Goal: Task Accomplishment & Management: Use online tool/utility

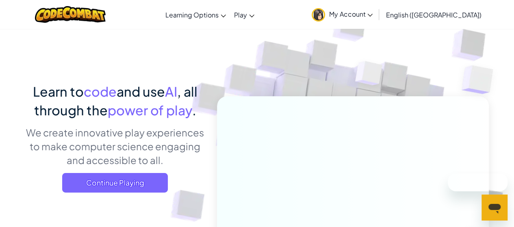
scroll to position [16, 0]
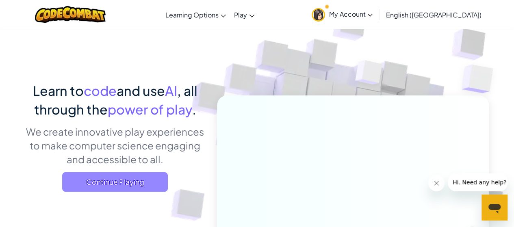
click at [132, 175] on span "Continue Playing" at bounding box center [115, 181] width 106 height 19
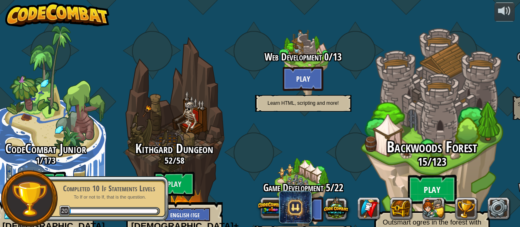
click at [417, 175] on btn "Play" at bounding box center [431, 189] width 49 height 29
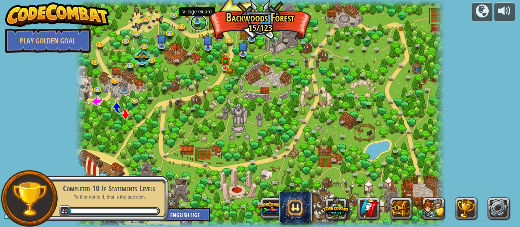
click at [202, 22] on link at bounding box center [198, 23] width 16 height 16
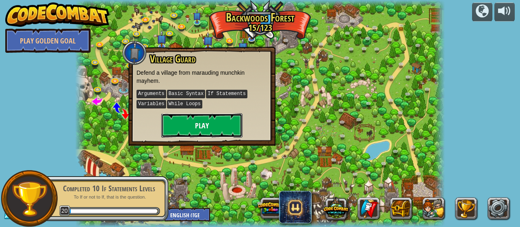
click at [212, 124] on button "Play" at bounding box center [201, 125] width 81 height 24
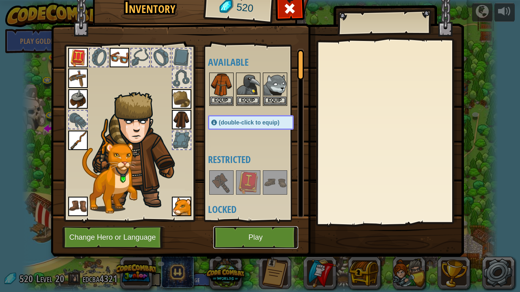
drag, startPoint x: 436, startPoint y: 96, endPoint x: 269, endPoint y: 240, distance: 221.0
click at [269, 227] on button "Play" at bounding box center [255, 238] width 85 height 22
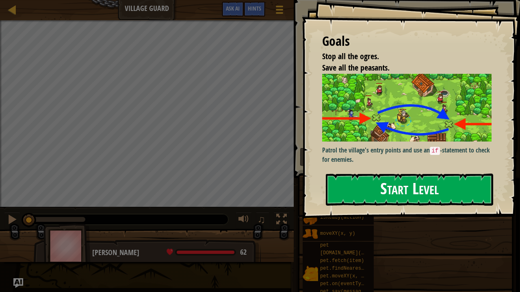
click at [416, 186] on button "Start Level" at bounding box center [409, 190] width 167 height 32
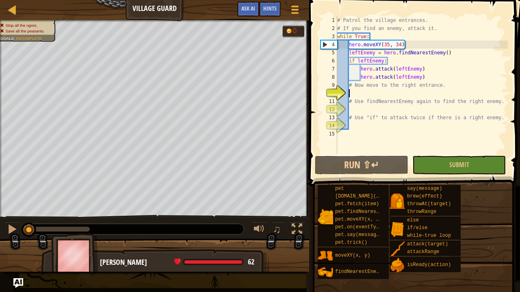
click at [433, 94] on div "# Patrol the village entrances. # If you find an enemy, attack it. while True :…" at bounding box center [421, 93] width 172 height 154
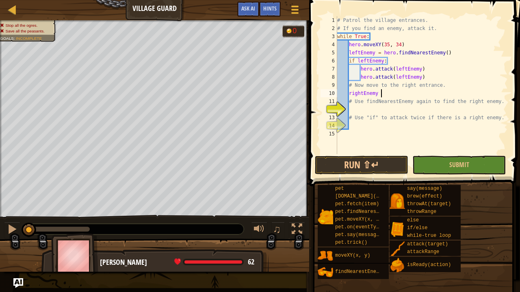
scroll to position [4, 3]
type textarea "rightEnemy = h"
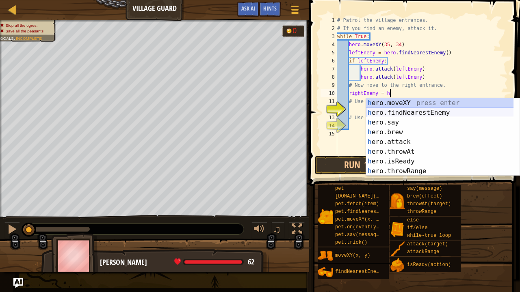
click at [434, 110] on div "h ero.moveXY press enter h ero.findNearestEnemy press enter h ero.say press ent…" at bounding box center [440, 146] width 148 height 97
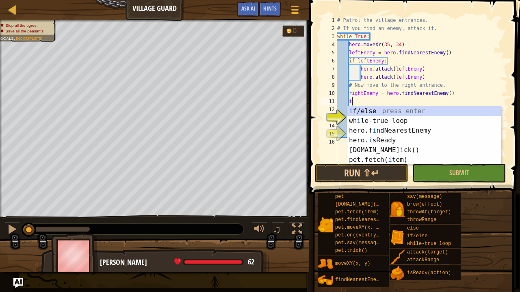
scroll to position [4, 1]
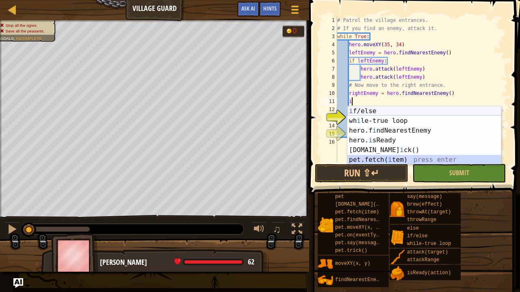
click at [435, 113] on div "i f/else press enter wh i le-true loop press enter hero.f i ndNearestEnemy pres…" at bounding box center [424, 145] width 154 height 78
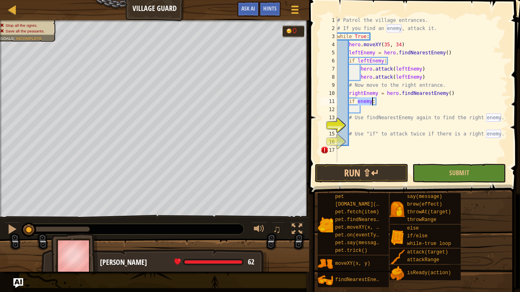
click at [358, 102] on div "# Patrol the village entrances. # If you find an enemy, attack it. while True :…" at bounding box center [421, 89] width 172 height 146
type textarea "if rightEnemy:"
click at [373, 108] on div "# Patrol the village entrances. # If you find an enemy, attack it. while True :…" at bounding box center [421, 97] width 172 height 162
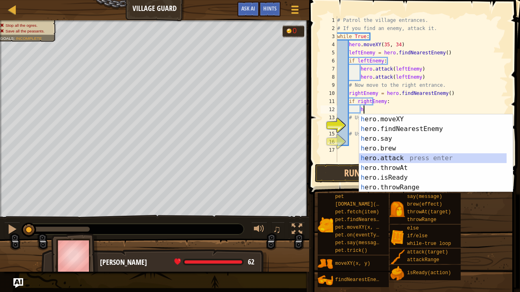
click at [391, 159] on div "h ero.moveXY press enter h ero.findNearestEnemy press enter h ero.say press ent…" at bounding box center [433, 162] width 148 height 97
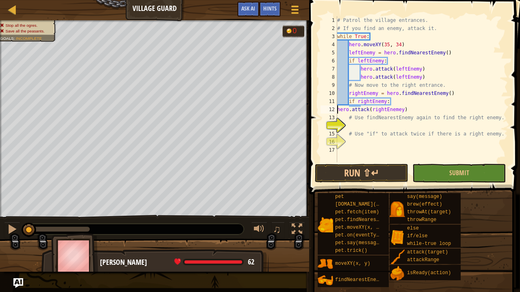
scroll to position [4, 5]
click at [427, 112] on div "# Patrol the village entrances. # If you find an enemy, attack it. while True :…" at bounding box center [421, 97] width 172 height 162
drag, startPoint x: 427, startPoint y: 112, endPoint x: 362, endPoint y: 110, distance: 65.4
click at [362, 110] on div "# Patrol the village entrances. # If you find an enemy, attack it. while True :…" at bounding box center [421, 97] width 172 height 162
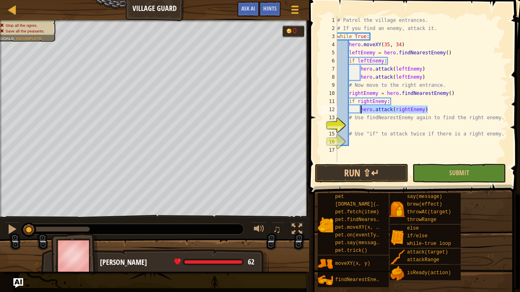
type textarea "hero.attack(rightEnemy)"
click at [435, 110] on div "# Patrol the village entrances. # If you find an enemy, attack it. while True :…" at bounding box center [421, 89] width 172 height 146
click at [435, 110] on div "# Patrol the village entrances. # If you find an enemy, attack it. while True :…" at bounding box center [421, 97] width 172 height 162
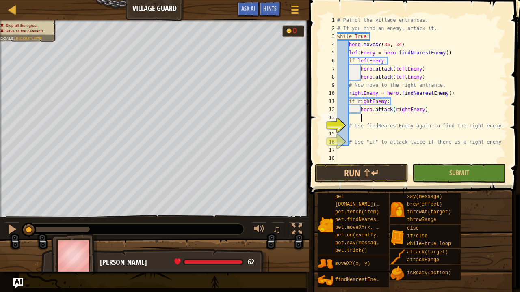
scroll to position [4, 2]
click at [421, 102] on div "# Patrol the village entrances. # If you find an enemy, attack it. while True :…" at bounding box center [421, 97] width 172 height 162
paste textarea "hero.attack(rightEnemy)"
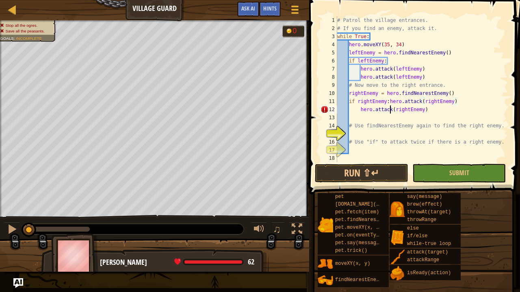
click at [389, 106] on div "# Patrol the village entrances. # If you find an enemy, attack it. while True :…" at bounding box center [421, 97] width 172 height 162
click at [389, 105] on div "# Patrol the village entrances. # If you find an enemy, attack it. while True :…" at bounding box center [421, 97] width 172 height 162
type textarea "hero.attack(rightEnemy)"
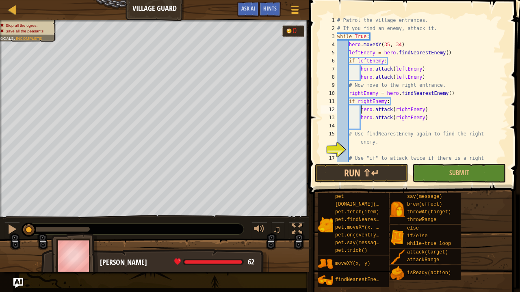
click at [391, 123] on div "# Patrol the village entrances. # If you find an enemy, attack it. while True :…" at bounding box center [418, 101] width 166 height 170
type textarea "hero.attack(rightEnemy)"
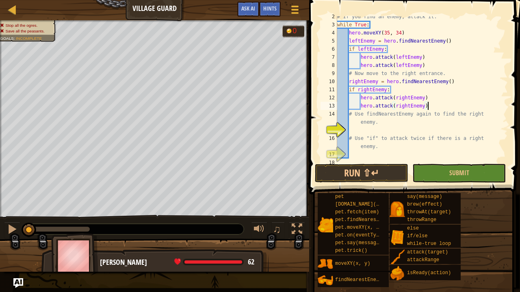
scroll to position [16, 0]
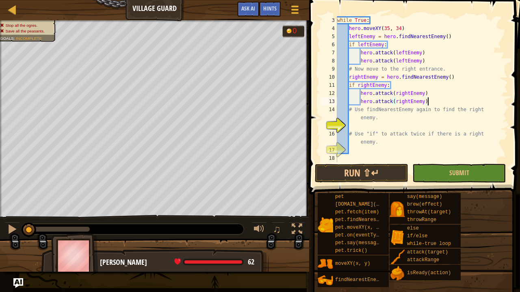
click at [409, 154] on div "while True : hero . moveXY ( 35 , 34 ) leftEnemy = hero . findNearestEnemy ( ) …" at bounding box center [418, 97] width 166 height 162
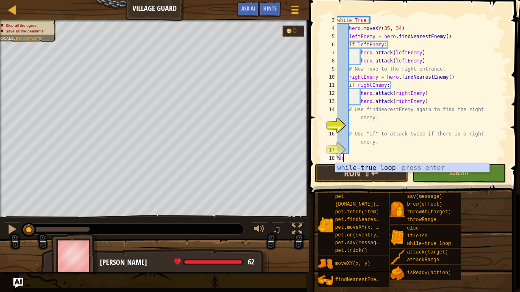
type textarea "W"
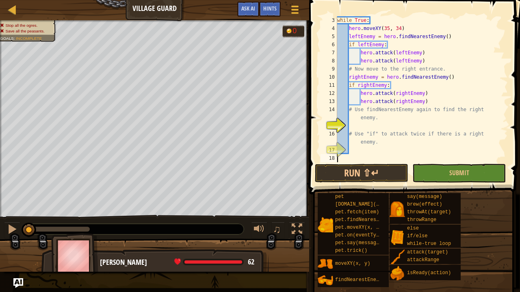
click at [396, 147] on div "while True : hero . moveXY ( 35 , 34 ) leftEnemy = hero . findNearestEnemy ( ) …" at bounding box center [418, 97] width 166 height 162
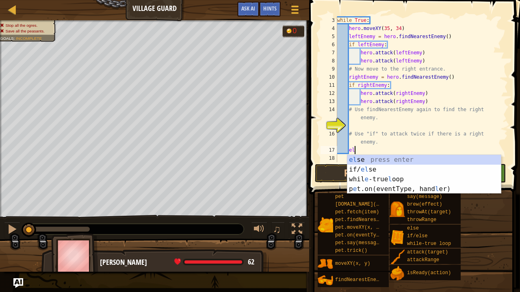
type textarea "e"
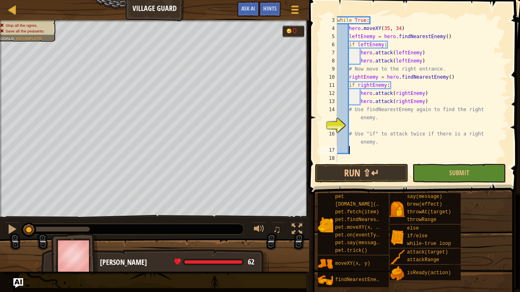
scroll to position [4, 0]
click at [386, 130] on div "while True : hero . moveXY ( 35 , 34 ) leftEnemy = hero . findNearestEnemy ( ) …" at bounding box center [418, 97] width 166 height 162
type textarea "# Use "if" to attack twice if there is a right enemy."
click at [384, 126] on div "while True : hero . moveXY ( 35 , 34 ) leftEnemy = hero . findNearestEnemy ( ) …" at bounding box center [418, 97] width 166 height 162
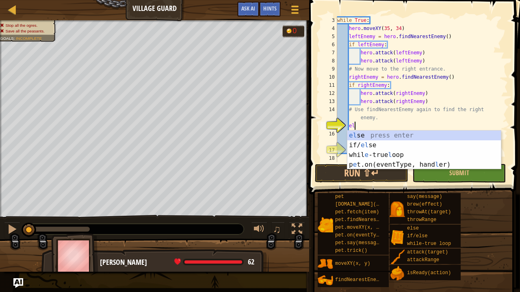
scroll to position [4, 1]
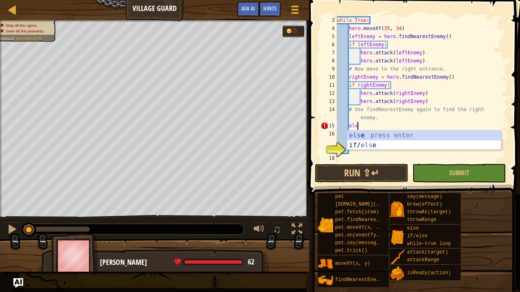
type textarea "e"
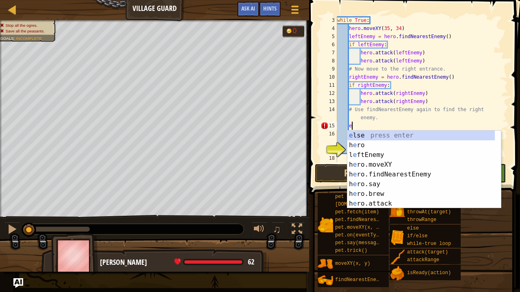
scroll to position [4, 0]
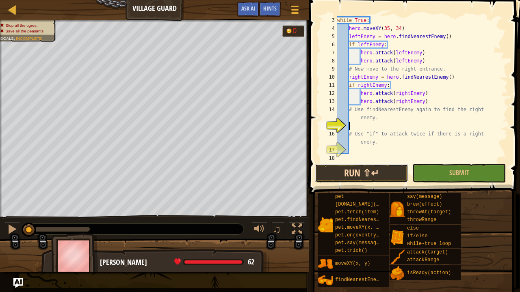
click at [345, 171] on button "Run ⇧↵" at bounding box center [361, 173] width 93 height 19
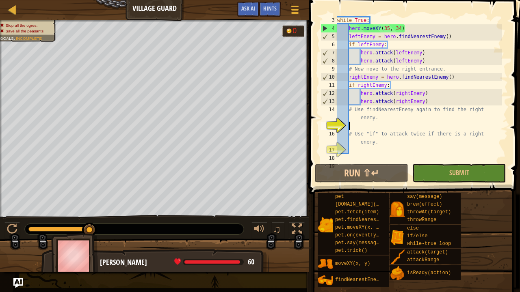
scroll to position [4, 1]
type textarea "el"
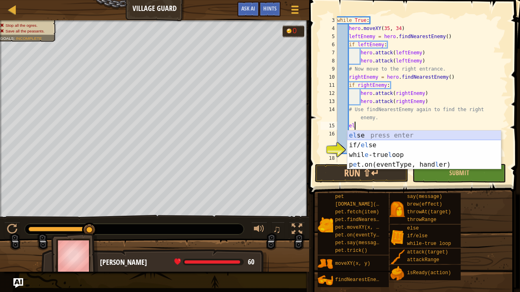
click at [360, 133] on div "el se press enter if/ el se press enter whil e -true l oop press enter p e t.on…" at bounding box center [424, 160] width 154 height 58
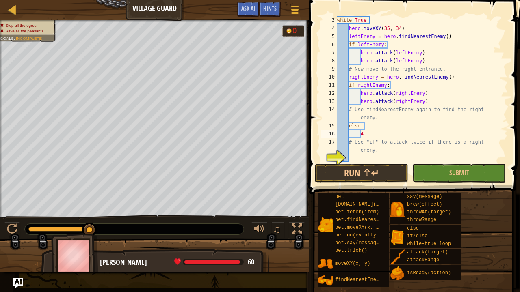
scroll to position [4, 2]
type textarea "4"
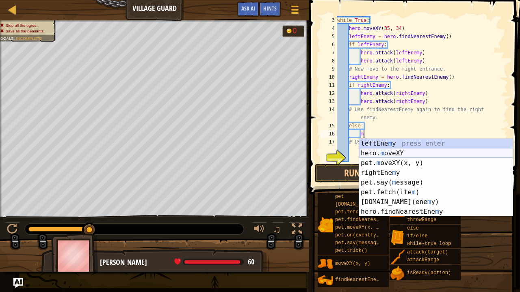
click at [375, 152] on div "leftEne m y press enter hero. m oveXY press enter pet. m oveXY(x, y) press ente…" at bounding box center [436, 187] width 154 height 97
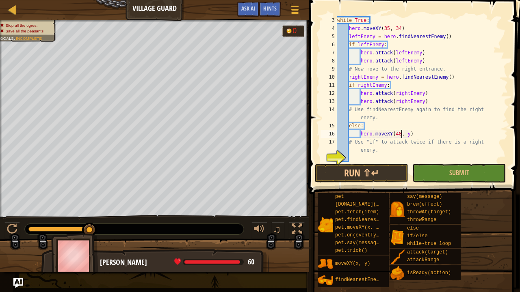
scroll to position [4, 5]
click at [408, 136] on div "while True : hero . moveXY ( 35 , 34 ) leftEnemy = hero . findNearestEnemy ( ) …" at bounding box center [418, 97] width 166 height 162
click at [388, 176] on button "Run ⇧↵" at bounding box center [361, 173] width 93 height 19
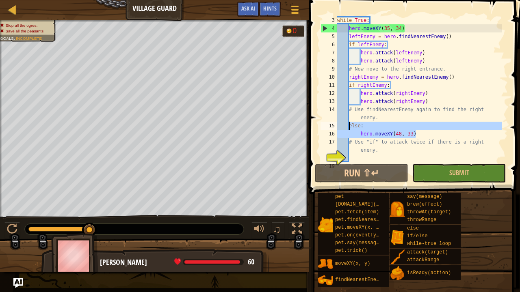
drag, startPoint x: 425, startPoint y: 136, endPoint x: 348, endPoint y: 125, distance: 77.2
click at [348, 125] on div "while True : hero . moveXY ( 35 , 34 ) leftEnemy = hero . findNearestEnemy ( ) …" at bounding box center [418, 97] width 166 height 162
click at [443, 81] on div "while True : hero . moveXY ( 35 , 34 ) leftEnemy = hero . findNearestEnemy ( ) …" at bounding box center [418, 97] width 166 height 162
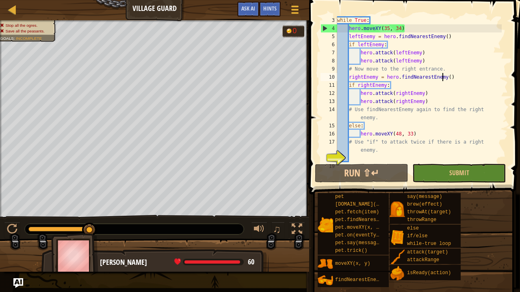
click at [459, 77] on div "while True : hero . moveXY ( 35 , 34 ) leftEnemy = hero . findNearestEnemy ( ) …" at bounding box center [418, 97] width 166 height 162
click at [456, 69] on div "while True : hero . moveXY ( 35 , 34 ) leftEnemy = hero . findNearestEnemy ( ) …" at bounding box center [418, 97] width 166 height 162
click at [444, 61] on div "while True : hero . moveXY ( 35 , 34 ) leftEnemy = hero . findNearestEnemy ( ) …" at bounding box center [418, 97] width 166 height 162
type textarea "hero.attack(leftEnemy)"
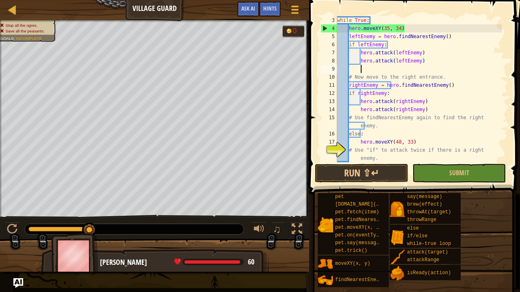
scroll to position [4, 2]
paste textarea "hero.moveXY(48, 33)"
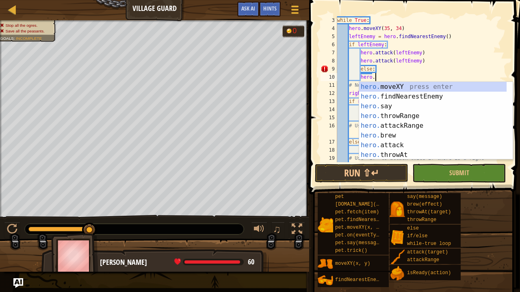
type textarea "h"
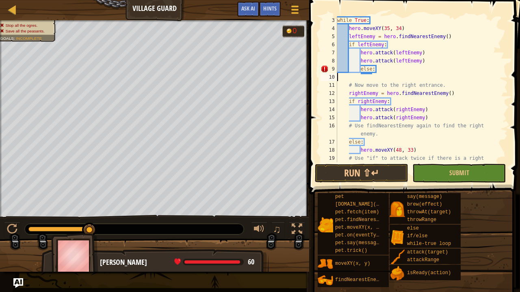
scroll to position [4, 0]
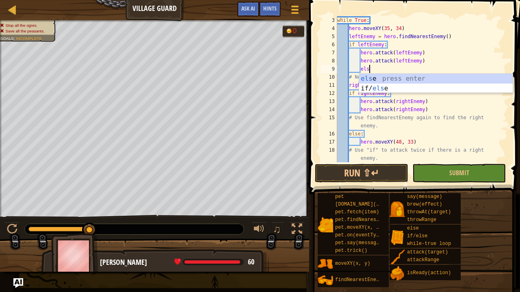
type textarea "e"
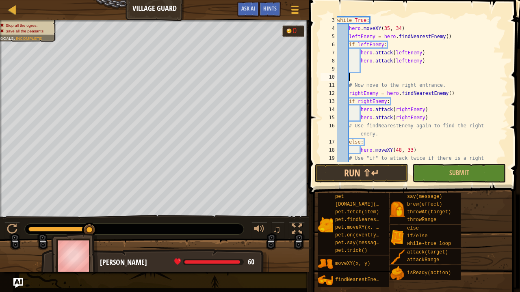
paste textarea "hero.moveXY(48, 33)"
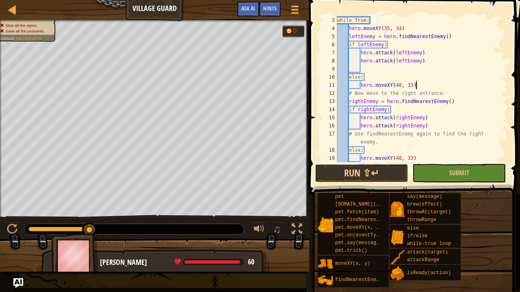
click at [395, 166] on button "Run ⇧↵" at bounding box center [361, 173] width 93 height 19
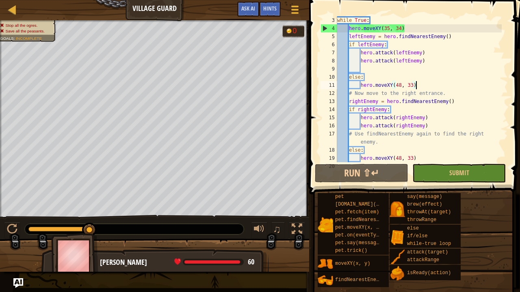
click at [402, 88] on div "while True : hero . moveXY ( 35 , 34 ) leftEnemy = hero . findNearestEnemy ( ) …" at bounding box center [418, 101] width 166 height 170
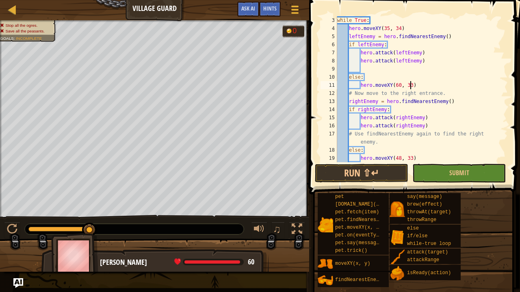
click at [412, 86] on div "while True : hero . moveXY ( 35 , 34 ) leftEnemy = hero . findNearestEnemy ( ) …" at bounding box center [418, 101] width 166 height 170
click at [367, 172] on button "Run ⇧↵" at bounding box center [361, 173] width 93 height 19
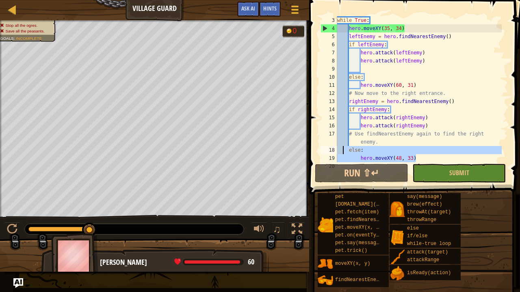
drag, startPoint x: 437, startPoint y: 154, endPoint x: 343, endPoint y: 150, distance: 94.3
click at [343, 150] on div "while True : hero . moveXY ( 35 , 34 ) leftEnemy = hero . findNearestEnemy ( ) …" at bounding box center [418, 101] width 166 height 170
type textarea "else: hero.moveXY(48, 33)"
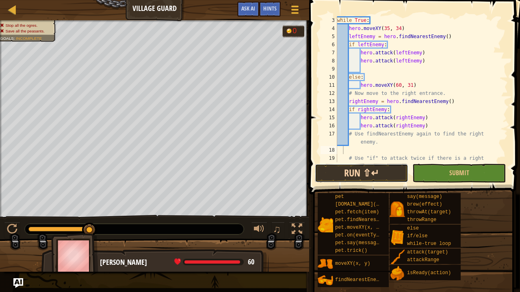
click at [328, 172] on button "Run ⇧↵" at bounding box center [361, 173] width 93 height 19
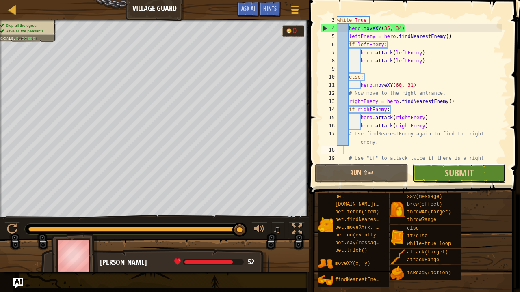
click at [429, 172] on button "Submit" at bounding box center [458, 173] width 93 height 19
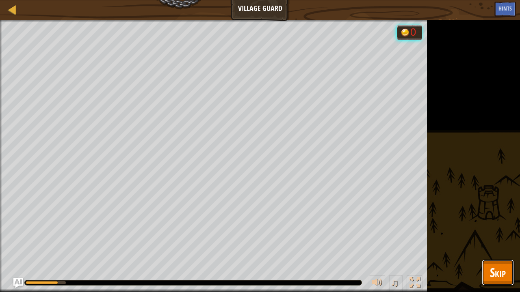
click at [513, 227] on button "Skip" at bounding box center [497, 273] width 32 height 26
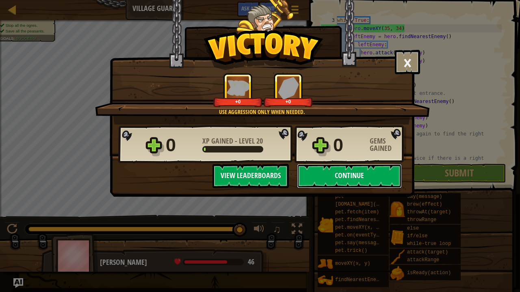
click at [363, 174] on button "Continue" at bounding box center [349, 176] width 105 height 24
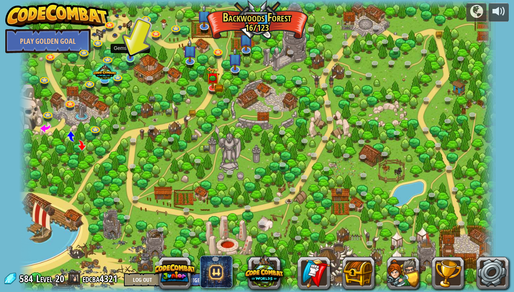
click at [134, 54] on img at bounding box center [130, 45] width 12 height 28
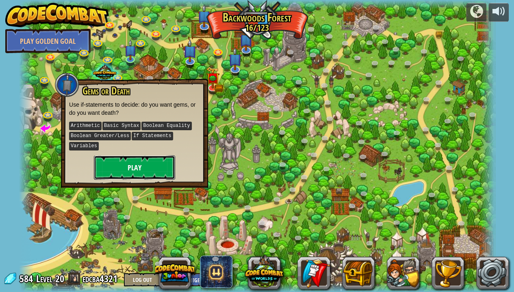
click at [153, 173] on button "Play" at bounding box center [134, 167] width 81 height 24
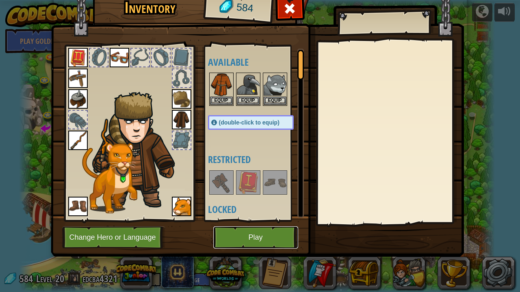
click at [254, 227] on button "Play" at bounding box center [255, 238] width 85 height 22
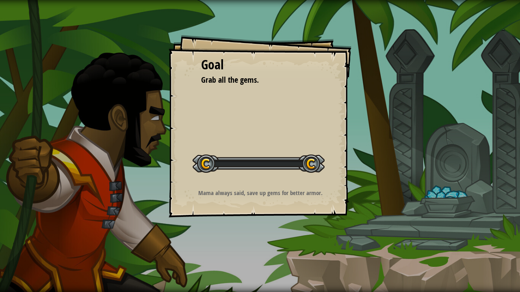
click at [257, 206] on div "Goal Grab all the gems. Start Level Error loading from server. Try refreshing t…" at bounding box center [259, 126] width 183 height 183
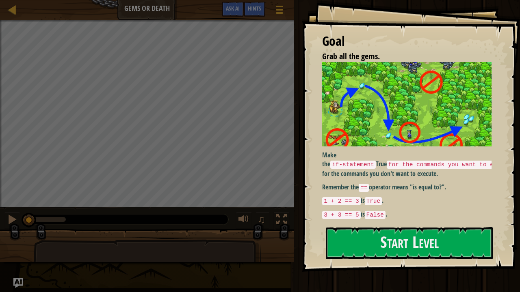
click at [394, 161] on code "for the commands you want to execute, and" at bounding box center [459, 165] width 147 height 8
drag, startPoint x: 394, startPoint y: 159, endPoint x: 396, endPoint y: 221, distance: 62.1
click at [396, 221] on div "Goal Grab all the gems. Make the if-statement True for the commands you want to…" at bounding box center [411, 136] width 218 height 272
drag, startPoint x: 402, startPoint y: 172, endPoint x: 395, endPoint y: 207, distance: 36.0
click at [395, 207] on div "Make the if-statement True for the commands you want to execute, and False` for…" at bounding box center [409, 140] width 175 height 157
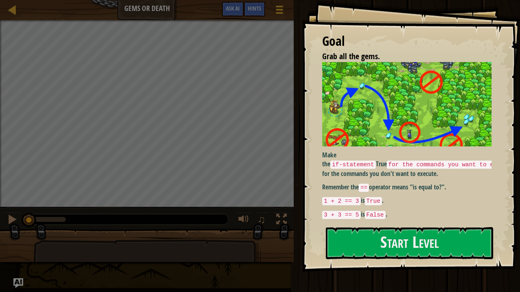
drag, startPoint x: 397, startPoint y: 185, endPoint x: 427, endPoint y: 180, distance: 30.4
click at [427, 183] on p "Remember the == operator means "is equal to?"." at bounding box center [409, 188] width 175 height 10
click at [413, 227] on button "Start Level" at bounding box center [409, 243] width 167 height 32
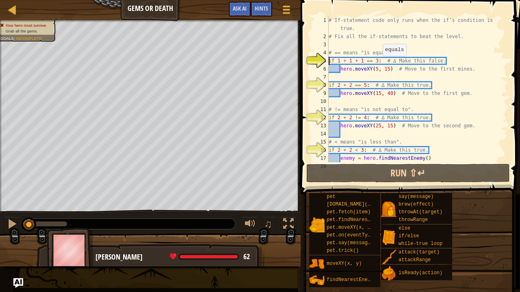
click at [378, 64] on div "# If-statement code only runs when the if’s condition is true. # Fix all the if…" at bounding box center [414, 101] width 175 height 170
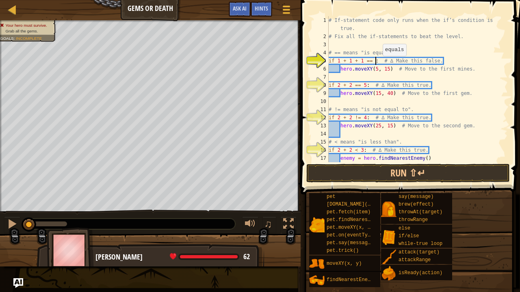
scroll to position [4, 4]
click at [366, 86] on div "# If-statement code only runs when the if’s condition is true. # Fix all the if…" at bounding box center [414, 101] width 175 height 170
click at [358, 118] on div "# If-statement code only runs when the if’s condition is true. # Fix all the if…" at bounding box center [414, 101] width 175 height 170
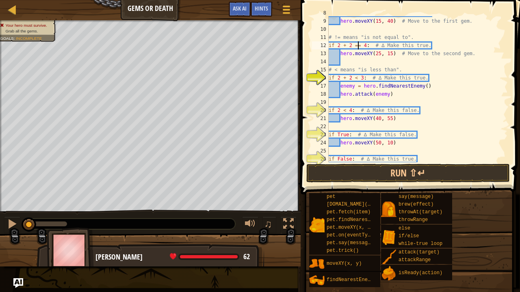
scroll to position [89, 0]
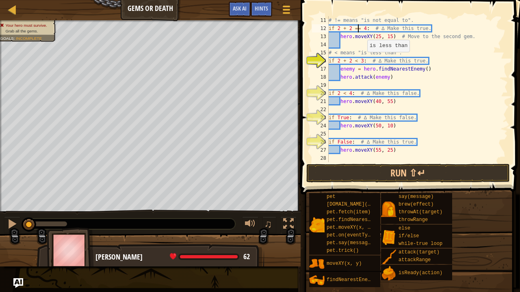
click at [364, 60] on div "# != means "is not equal to". if 2 + 2 == 4 : # ∆ Make this true. hero . moveXY…" at bounding box center [414, 97] width 175 height 162
click at [352, 93] on div "# != means "is not equal to". if 2 + 2 == 4 : # ∆ Make this true. hero . moveXY…" at bounding box center [414, 97] width 175 height 162
click at [347, 119] on div "# != means "is not equal to". if 2 + 2 == 4 : # ∆ Make this true. hero . moveXY…" at bounding box center [414, 97] width 175 height 162
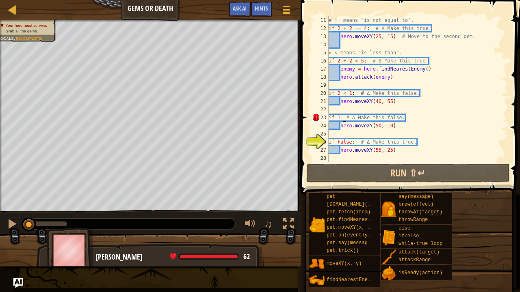
scroll to position [4, 1]
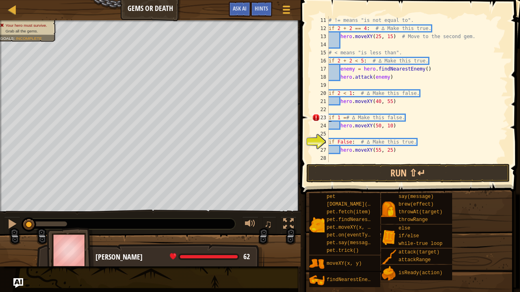
click at [345, 122] on div "# != means "is not equal to". if 2 + 2 == 4 : # ∆ Make this true. hero . moveXY…" at bounding box center [414, 97] width 175 height 162
click at [344, 119] on div "# != means "is not equal to". if 2 + 2 == 4 : # ∆ Make this true. hero . moveXY…" at bounding box center [414, 97] width 175 height 162
click at [343, 117] on div "# != means "is not equal to". if 2 + 2 == 4 : # ∆ Make this true. hero . moveXY…" at bounding box center [414, 97] width 175 height 162
click at [380, 125] on div "# != means "is not equal to". if 2 + 2 == 4 : # ∆ Make this true. hero . moveXY…" at bounding box center [414, 97] width 175 height 162
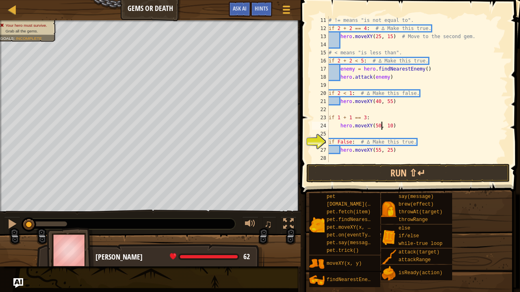
type textarea "hero.moveXY(50, 10)"
click at [371, 130] on div "# != means "is not equal to". if 2 + 2 == 4 : # ∆ Make this true. hero . moveXY…" at bounding box center [414, 97] width 175 height 162
click at [342, 127] on div "# != means "is not equal to". if 2 + 2 == 4 : # ∆ Make this true. hero . moveXY…" at bounding box center [414, 97] width 175 height 162
click at [340, 127] on div "# != means "is not equal to". if 2 + 2 == 4 : # ∆ Make this true. hero . moveXY…" at bounding box center [414, 97] width 175 height 162
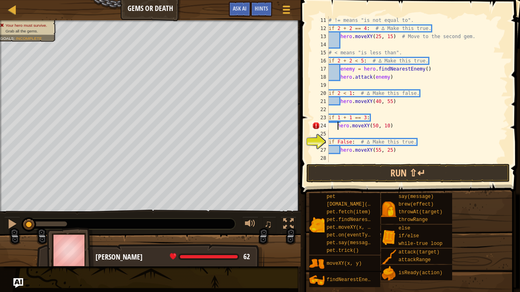
type textarea "hero.moveXY(50, 10)"
click at [366, 135] on div "# != means "is not equal to". if 2 + 2 == 4 : # ∆ Make this true. hero . moveXY…" at bounding box center [414, 97] width 175 height 162
click at [351, 141] on div "# != means "is not equal to". if 2 + 2 == 4 : # ∆ Make this true. hero . moveXY…" at bounding box center [414, 97] width 175 height 162
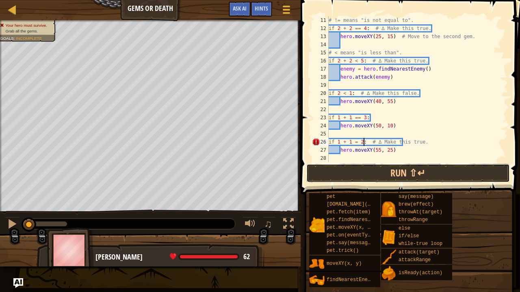
drag, startPoint x: 423, startPoint y: 169, endPoint x: 433, endPoint y: 95, distance: 75.4
click at [423, 169] on button "Run ⇧↵" at bounding box center [407, 173] width 203 height 19
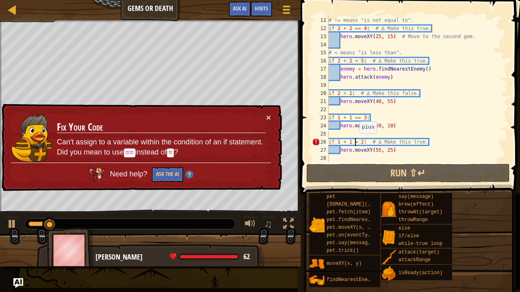
click at [356, 141] on div "# != means "is not equal to". if 2 + 2 == 4 : # ∆ Make this true. hero . moveXY…" at bounding box center [414, 97] width 175 height 162
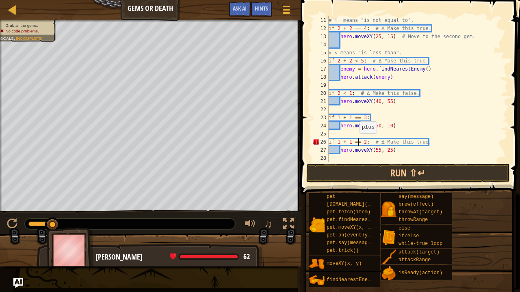
scroll to position [4, 2]
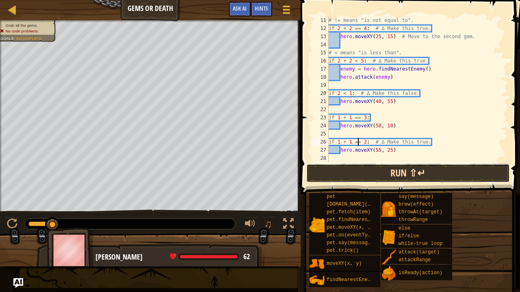
click at [363, 174] on button "Run ⇧↵" at bounding box center [407, 173] width 203 height 19
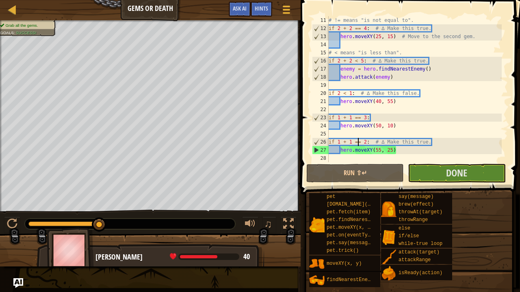
click at [451, 114] on div "# != means "is not equal to". if 2 + 2 == 4 : # ∆ Make this true. hero . moveXY…" at bounding box center [414, 97] width 175 height 162
type textarea "if 1 + 1 == 3:"
click at [442, 106] on div "# != means "is not equal to". if 2 + 2 == 4 : # ∆ Make this true. hero . moveXY…" at bounding box center [414, 97] width 175 height 162
click at [434, 87] on div "# != means "is not equal to". if 2 + 2 == 4 : # ∆ Make this true. hero . moveXY…" at bounding box center [414, 97] width 175 height 162
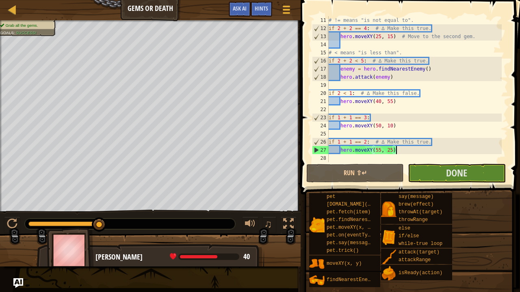
click at [450, 153] on div "# != means "is not equal to". if 2 + 2 == 4 : # ∆ Make this true. hero . moveXY…" at bounding box center [414, 97] width 175 height 162
type textarea "hero.moveXY(55, 25)"
click at [438, 155] on div "# != means "is not equal to". if 2 + 2 == 4 : # ∆ Make this true. hero . moveXY…" at bounding box center [414, 97] width 175 height 162
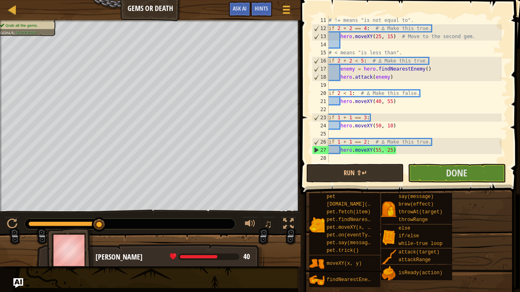
scroll to position [2, 3]
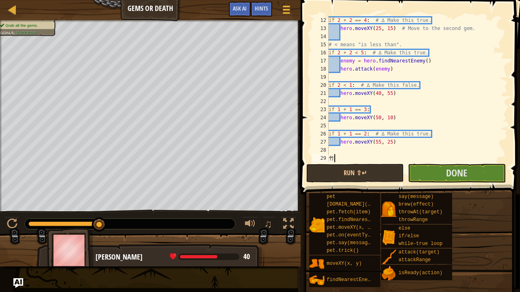
click at [395, 155] on div "if 2 + 2 == 4 : # ∆ Make this true. hero . moveXY ( 25 , 15 ) # Move to the sec…" at bounding box center [414, 97] width 175 height 162
type textarea "竹"
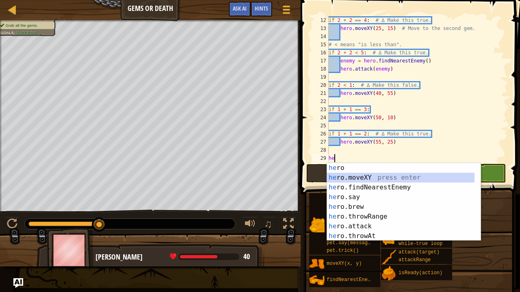
click at [383, 174] on div "he ro press enter he ro.moveXY press enter he ro.findNearestEnemy press enter h…" at bounding box center [401, 211] width 148 height 97
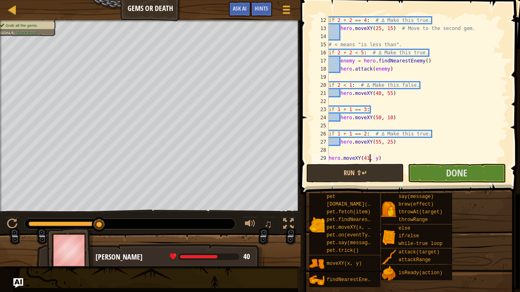
scroll to position [4, 3]
click at [378, 157] on div "if 2 + 2 == 4 : # ∆ Make this true. hero . moveXY ( 25 , 15 ) # Move to the sec…" at bounding box center [414, 97] width 175 height 162
type textarea "hero.moveXY(41, 46)"
click at [387, 158] on div "if 2 + 2 == 4 : # ∆ Make this true. hero . moveXY ( 25 , 15 ) # Move to the sec…" at bounding box center [414, 97] width 175 height 162
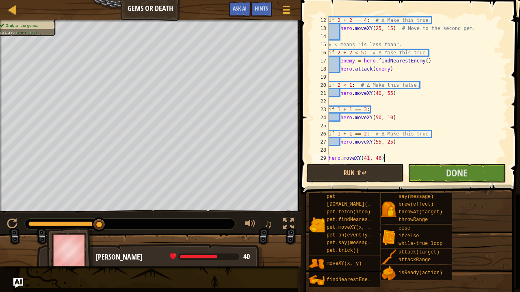
scroll to position [4, 0]
type textarea "h"
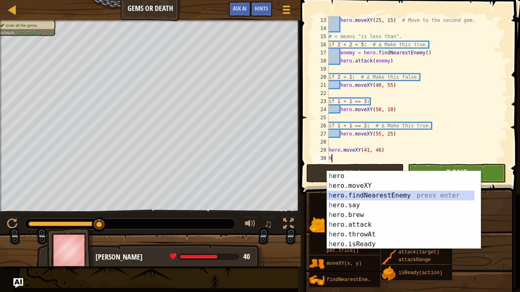
click at [385, 196] on div "h ero press enter h ero.moveXY press enter h ero.findNearestEnemy press enter h…" at bounding box center [401, 219] width 148 height 97
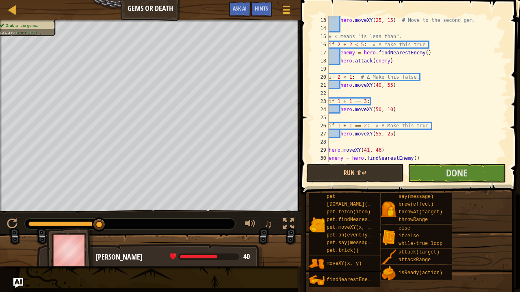
scroll to position [122, 0]
click at [432, 158] on div "hero . moveXY ( 25 , 15 ) # Move to the second gem. # < means "is less than". i…" at bounding box center [414, 97] width 175 height 162
type textarea "enemy = hero.findNearestEnemy()"
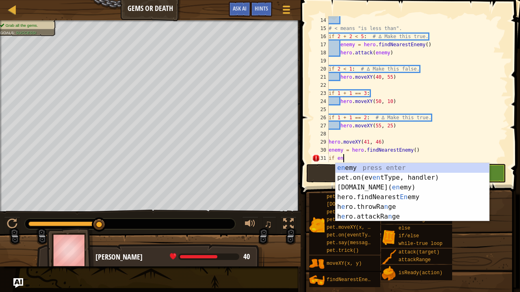
scroll to position [4, 1]
click at [359, 168] on div "en emy press enter pet.on(ev en tType, handler) press enter [DOMAIN_NAME][PERSO…" at bounding box center [412, 202] width 154 height 78
type textarea "if enemy"
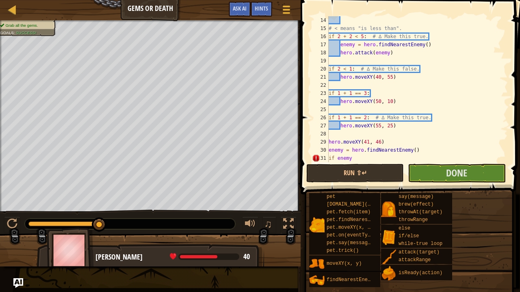
scroll to position [138, 0]
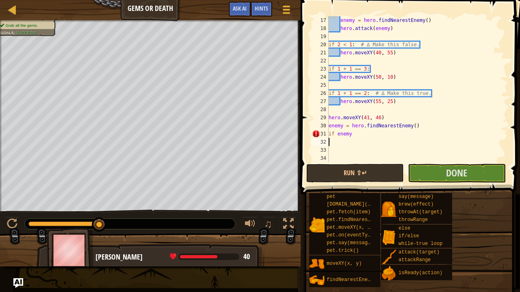
click at [373, 138] on div "enemy = hero . findNearestEnemy ( ) hero . attack ( enemy ) if 2 < 1 : # ∆ Make…" at bounding box center [414, 97] width 175 height 162
type textarea "if enemy"
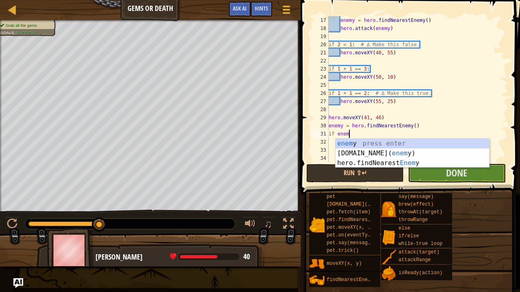
type textarea "i"
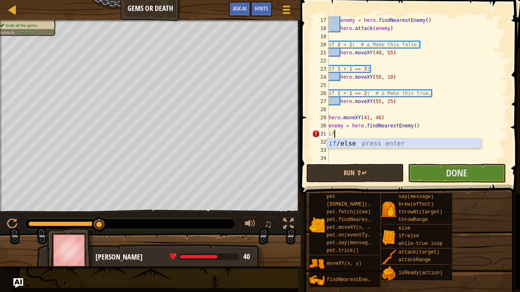
click at [373, 143] on div "if /else press enter" at bounding box center [404, 153] width 154 height 29
type textarea "if enemy:"
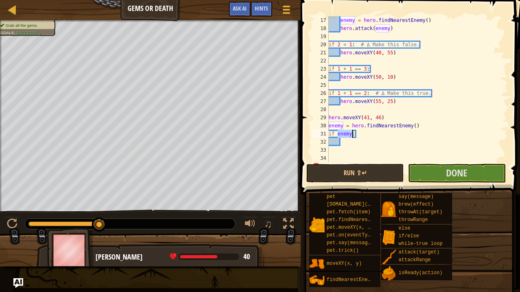
click at [369, 136] on div "enemy = hero . findNearestEnemy ( ) hero . attack ( enemy ) if 2 < 1 : # ∆ Make…" at bounding box center [414, 97] width 175 height 162
click at [362, 141] on div "enemy = hero . findNearestEnemy ( ) hero . attack ( enemy ) if 2 < 1 : # ∆ Make…" at bounding box center [414, 97] width 175 height 162
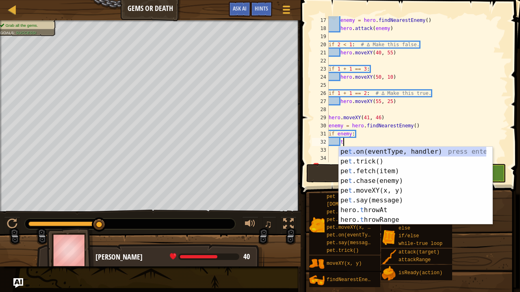
scroll to position [4, 1]
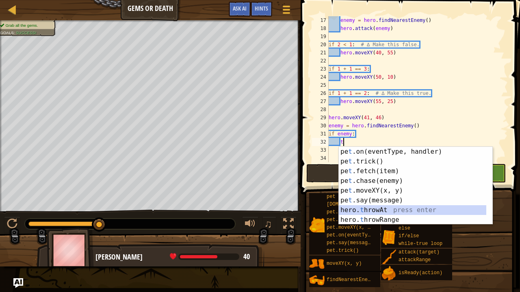
click at [382, 206] on div "pe t .on(eventType, handler) press enter pe t .trick() press enter pe t .fetch(…" at bounding box center [416, 195] width 154 height 97
type textarea "hero.throwAt(enemy)"
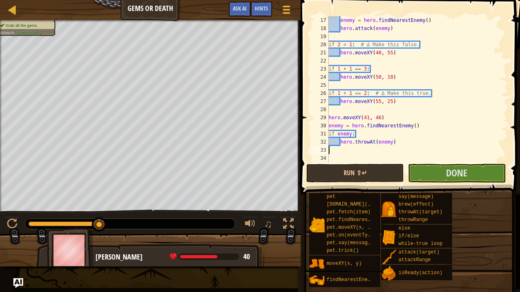
click at [397, 153] on div "enemy = hero . findNearestEnemy ( ) hero . attack ( enemy ) if 2 < 1 : # ∆ Make…" at bounding box center [414, 97] width 175 height 162
type textarea "el"
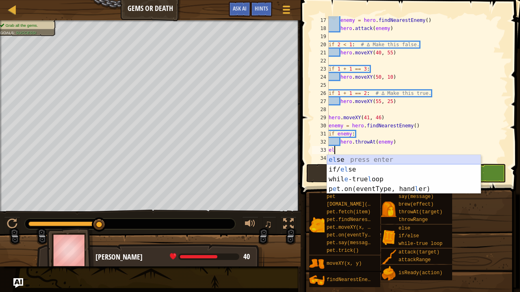
click at [395, 158] on div "el se press enter if/ el se press enter whil e -true l oop press enter p e t.on…" at bounding box center [404, 184] width 154 height 58
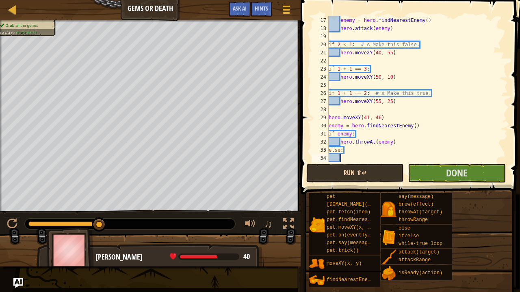
scroll to position [4, 1]
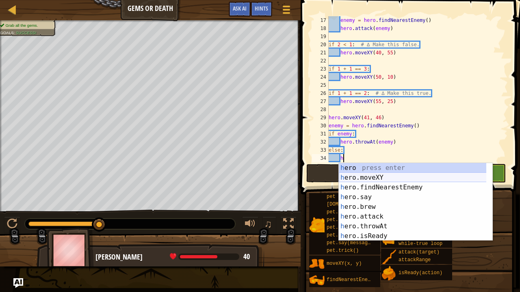
click at [360, 179] on div "h ero press enter h ero.moveXY press enter h ero.findNearestEnemy press enter h…" at bounding box center [413, 211] width 148 height 97
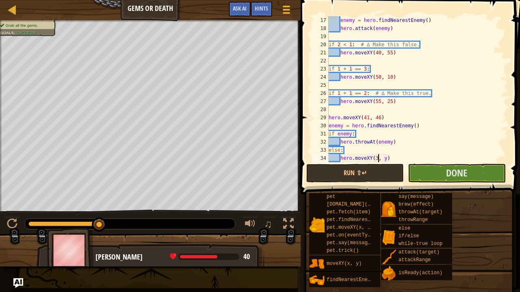
scroll to position [4, 4]
click at [389, 159] on div "enemy = hero . findNearestEnemy ( ) hero . attack ( enemy ) if 2 < 1 : # ∆ Make…" at bounding box center [414, 97] width 175 height 162
click at [395, 170] on button "Run ⇧↵" at bounding box center [354, 173] width 97 height 19
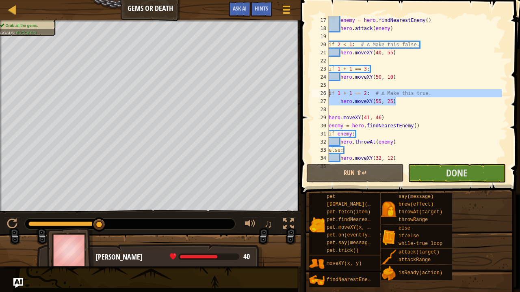
drag, startPoint x: 412, startPoint y: 105, endPoint x: 313, endPoint y: 93, distance: 100.5
click at [313, 93] on div "hero.moveXY(32, 12) 17 18 19 20 21 22 23 24 25 26 27 28 29 30 31 32 33 34 35 en…" at bounding box center [408, 89] width 197 height 146
type textarea "if 1 + 1 == 2: # ∆ Make this true. hero.moveXY(55, 25)"
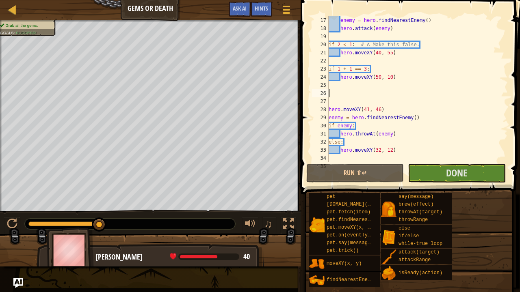
scroll to position [4, 0]
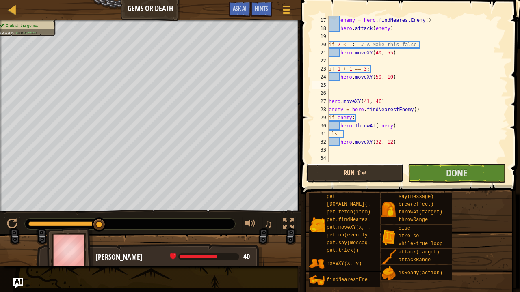
click at [344, 173] on button "Run ⇧↵" at bounding box center [354, 173] width 97 height 19
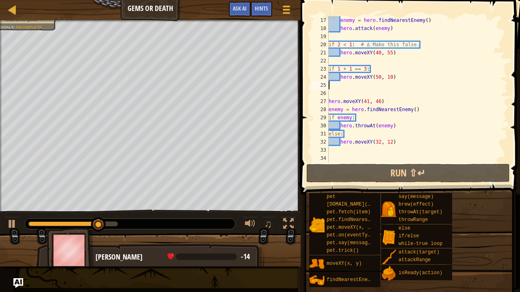
click at [424, 112] on div "enemy = hero . findNearestEnemy ( ) hero . attack ( enemy ) if 2 < 1 : # ∆ Make…" at bounding box center [414, 97] width 175 height 162
type textarea "enemy = hero.findNearestEnemy()"
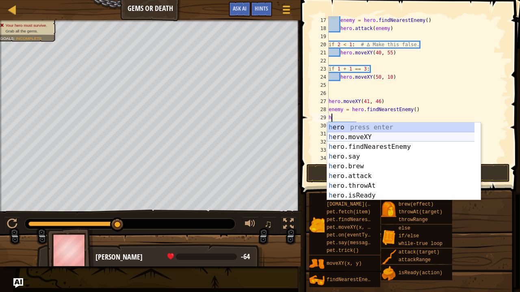
click at [387, 137] on div "h ero press enter h ero.moveXY press enter h ero.findNearestEnemy press enter h…" at bounding box center [401, 171] width 148 height 97
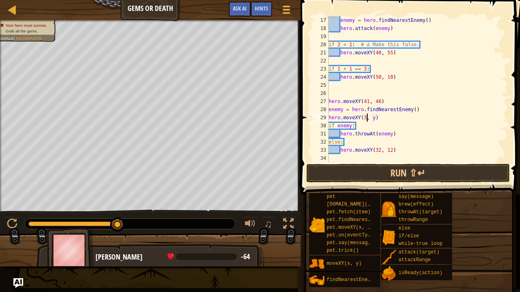
scroll to position [4, 3]
click at [377, 120] on div "enemy = hero . findNearestEnemy ( ) hero . attack ( enemy ) if 2 < 1 : # ∆ Make…" at bounding box center [414, 97] width 175 height 162
click at [382, 166] on button "Run ⇧↵" at bounding box center [407, 173] width 203 height 19
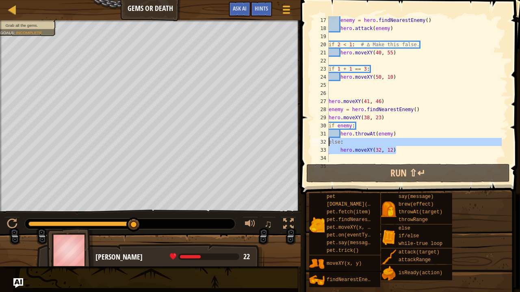
drag, startPoint x: 429, startPoint y: 149, endPoint x: 325, endPoint y: 142, distance: 105.0
click at [325, 142] on div "hero.moveXY(38, 23) 17 18 19 20 21 22 23 24 25 26 27 28 29 30 31 32 33 34 35 en…" at bounding box center [408, 89] width 197 height 146
type textarea "else: hero.moveXY(32, 12)"
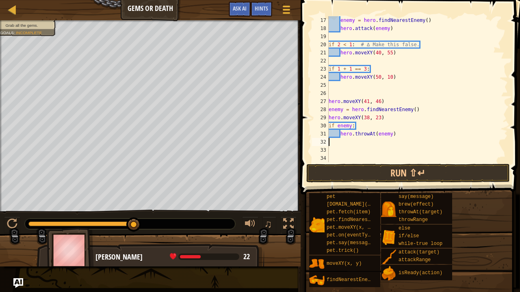
scroll to position [4, 0]
click at [393, 118] on div "enemy = hero . findNearestEnemy ( ) hero . attack ( enemy ) if 2 < 1 : # ∆ Make…" at bounding box center [414, 97] width 175 height 162
type textarea "hero.moveXY(38, 23)"
click at [373, 145] on div "enemy = hero . findNearestEnemy ( ) hero . attack ( enemy ) if 2 < 1 : # ∆ Make…" at bounding box center [414, 97] width 175 height 162
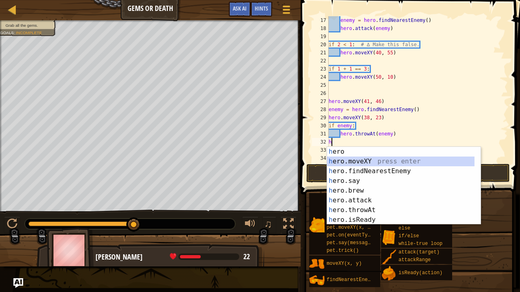
click at [373, 159] on div "h ero press enter h ero.moveXY press enter h ero.findNearestEnemy press enter h…" at bounding box center [401, 195] width 148 height 97
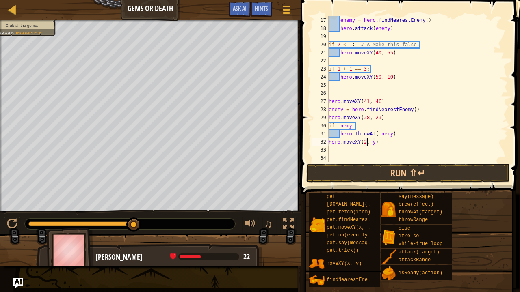
scroll to position [4, 3]
click at [379, 140] on div "enemy = hero . findNearestEnemy ( ) hero . attack ( enemy ) if 2 < 1 : # ∆ Make…" at bounding box center [414, 97] width 175 height 162
click at [377, 172] on button "Run ⇧↵" at bounding box center [407, 173] width 203 height 19
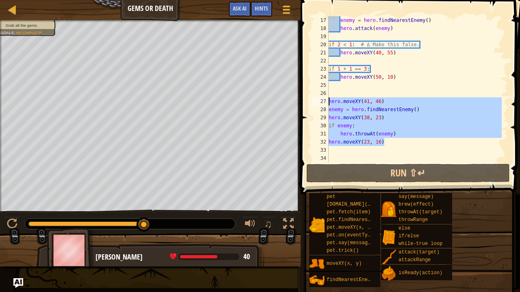
drag, startPoint x: 406, startPoint y: 145, endPoint x: 326, endPoint y: 102, distance: 91.0
click at [326, 102] on div "hero.moveXY(23, 16) 17 18 19 20 21 22 23 24 25 26 27 28 29 30 31 32 33 34 enemy…" at bounding box center [408, 89] width 197 height 146
type textarea "hero.moveXY(41, 46) enemy = hero.findNearestEnemy()"
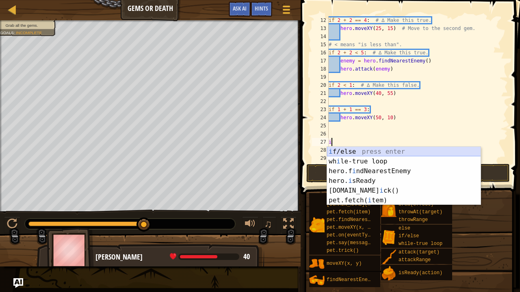
click at [350, 153] on div "i f/else press enter wh i le-true loop press enter hero.f i ndNearestEnemy pres…" at bounding box center [404, 186] width 154 height 78
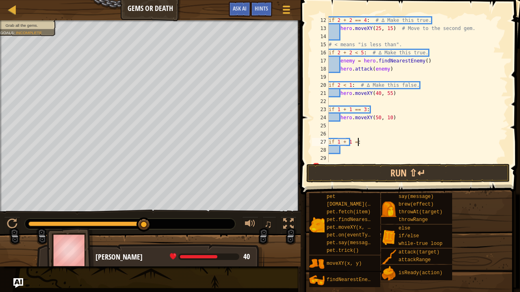
scroll to position [4, 2]
type textarea "if 1 + 1 == 2:"
click at [385, 153] on div "if 2 + 2 == 4 : # ∆ Make this true. hero . moveXY ( 25 , 15 ) # Move to the sec…" at bounding box center [414, 97] width 175 height 162
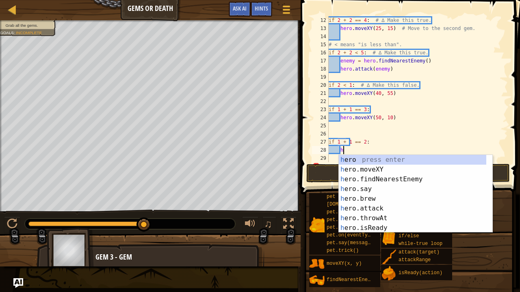
scroll to position [4, 1]
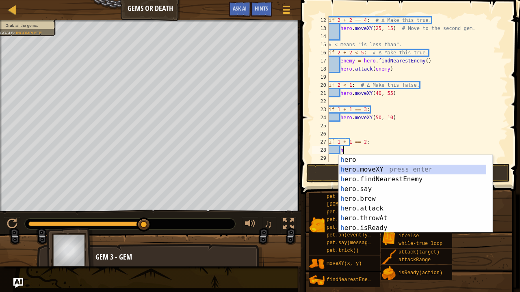
click at [362, 166] on div "h ero press enter h ero.moveXY press enter h ero.findNearestEnemy press enter h…" at bounding box center [413, 203] width 148 height 97
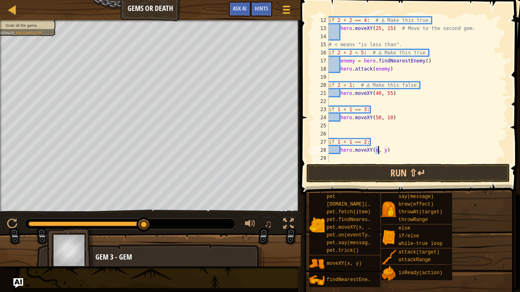
scroll to position [4, 4]
click at [390, 149] on div "if 2 + 2 == 4 : # ∆ Make this true. hero . moveXY ( 25 , 15 ) # Move to the sec…" at bounding box center [414, 97] width 175 height 162
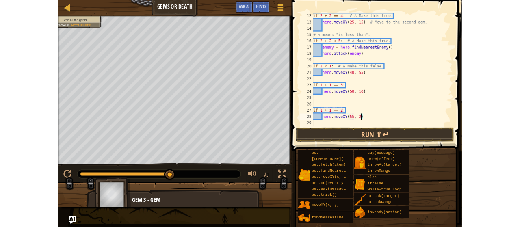
scroll to position [4, 5]
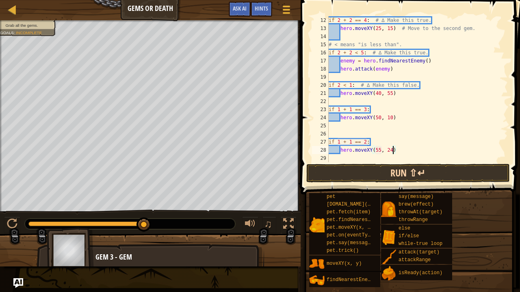
type textarea "hero.moveXY(55, 24)"
click at [388, 174] on button "Run ⇧↵" at bounding box center [407, 173] width 203 height 19
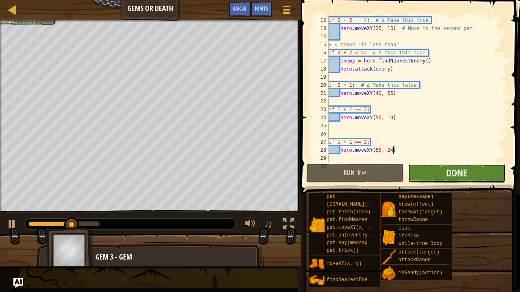
click at [426, 175] on button "Done" at bounding box center [456, 173] width 97 height 19
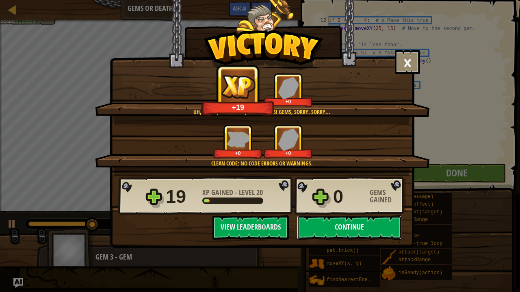
click at [334, 227] on button "Continue" at bounding box center [349, 228] width 105 height 24
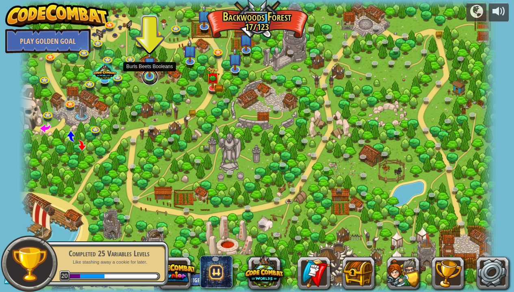
click at [144, 79] on link at bounding box center [150, 77] width 16 height 16
